Goal: Task Accomplishment & Management: Manage account settings

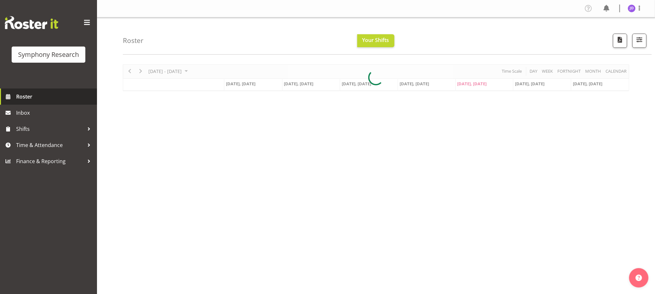
click at [27, 96] on span "Roster" at bounding box center [55, 97] width 78 height 10
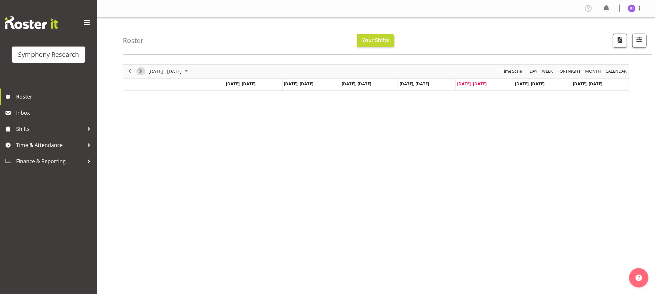
click at [142, 73] on span "Next" at bounding box center [141, 71] width 8 height 8
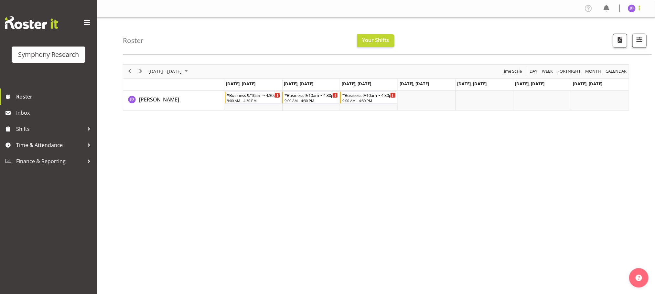
click at [640, 7] on span at bounding box center [639, 8] width 8 height 8
drag, startPoint x: 637, startPoint y: 1, endPoint x: 449, endPoint y: 34, distance: 190.6
click at [449, 34] on div "Roster Your Shifts 1 Locations Clear MM Symphony Select All Deselect All All De…" at bounding box center [387, 35] width 529 height 37
click at [639, 11] on span at bounding box center [639, 8] width 8 height 8
click at [605, 33] on link "Log Out" at bounding box center [612, 34] width 62 height 12
